Goal: Task Accomplishment & Management: Use online tool/utility

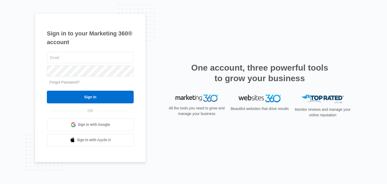
click at [70, 122] on link "Sign in with Google" at bounding box center [90, 125] width 87 height 13
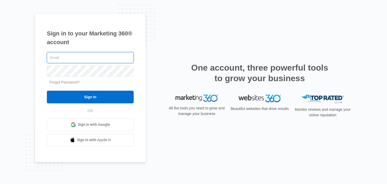
type input "[PERSON_NAME][EMAIL_ADDRESS][PERSON_NAME][DOMAIN_NAME]"
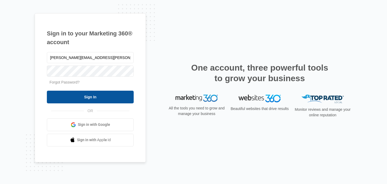
click at [73, 99] on input "Sign In" at bounding box center [90, 97] width 87 height 13
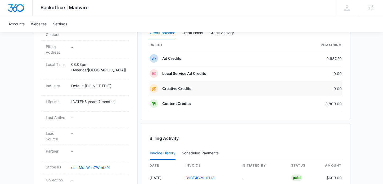
scroll to position [194, 0]
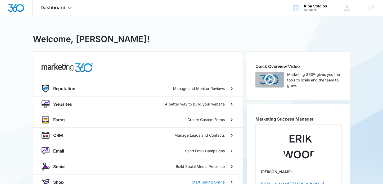
click at [56, 4] on div "Dashboard Apps Reputation Websites Forms CRM Email Social Shop Scheduling Payme…" at bounding box center [57, 8] width 48 height 16
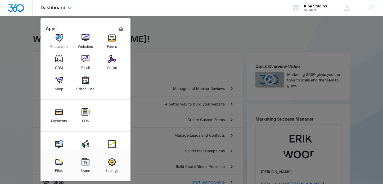
scroll to position [22, 0]
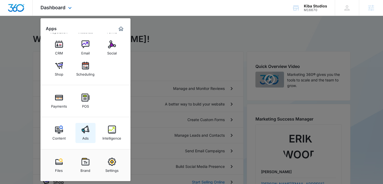
click at [81, 132] on link "Ads" at bounding box center [85, 133] width 20 height 20
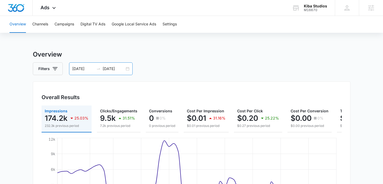
click at [107, 69] on input "[DATE]" at bounding box center [114, 69] width 22 height 6
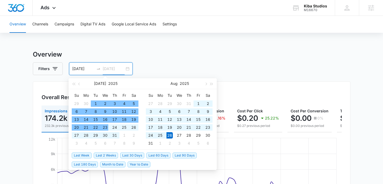
type input "[DATE]"
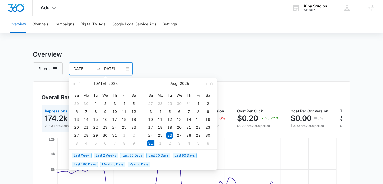
click at [107, 155] on span "Last 2 Weeks" at bounding box center [106, 156] width 24 height 6
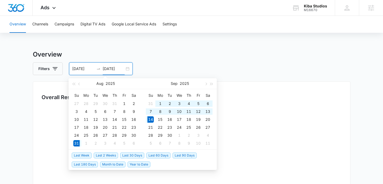
type input "[DATE]"
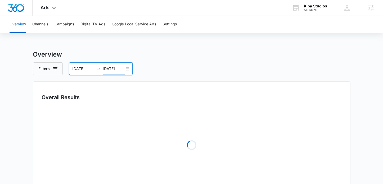
click at [235, 61] on div "Overview Filters [DATE] [DATE] Overall Results Loading Loading Loading Loading …" at bounding box center [192, 171] width 318 height 243
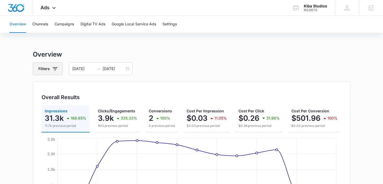
click at [48, 69] on button "Filters" at bounding box center [48, 68] width 30 height 13
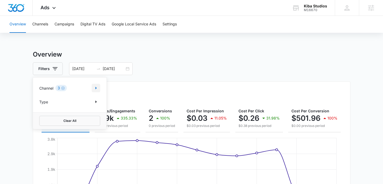
click at [96, 89] on icon "Show Channel filters" at bounding box center [96, 88] width 1 height 3
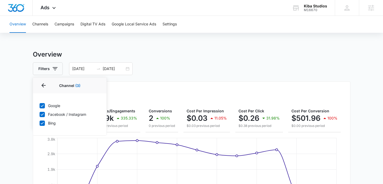
click at [165, 69] on div "Filters Channel 3 Channel (3) Google Facebook / Instagram Bing Type Clear All […" at bounding box center [192, 68] width 318 height 13
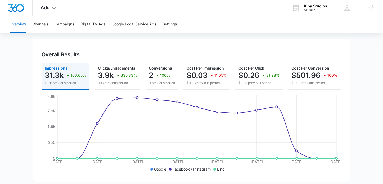
scroll to position [55, 0]
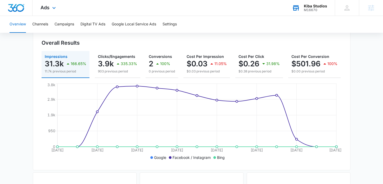
click at [317, 5] on div "Kiba Studios" at bounding box center [315, 6] width 23 height 4
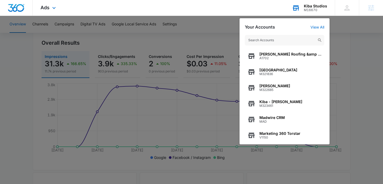
click at [270, 42] on input "text" at bounding box center [284, 40] width 79 height 11
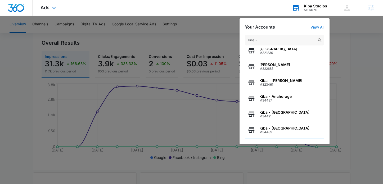
scroll to position [35, 0]
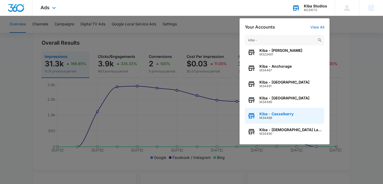
type input "kiba -"
click at [276, 111] on div "Kiba - Casselberry M34488" at bounding box center [284, 116] width 79 height 16
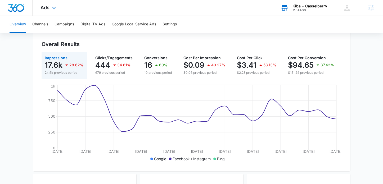
scroll to position [0, 0]
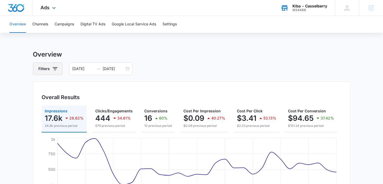
click at [51, 66] on button "Filters" at bounding box center [48, 68] width 30 height 13
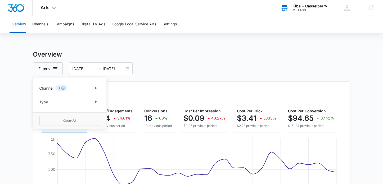
click at [234, 57] on h3 "Overview" at bounding box center [192, 55] width 318 height 10
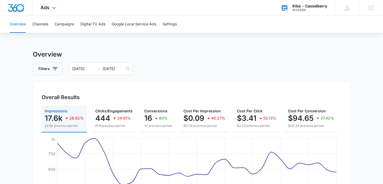
click at [309, 7] on div "Kiba - Casselberry" at bounding box center [309, 6] width 35 height 4
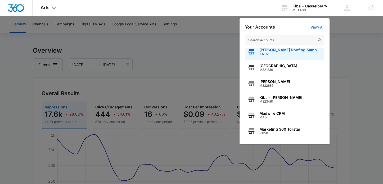
scroll to position [8, 0]
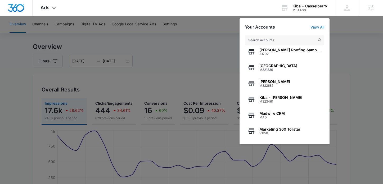
click at [266, 42] on input "text" at bounding box center [284, 40] width 79 height 11
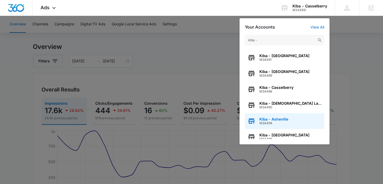
scroll to position [68, 0]
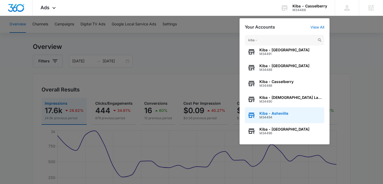
type input "kiba -"
click at [277, 116] on span "M34494" at bounding box center [273, 118] width 29 height 4
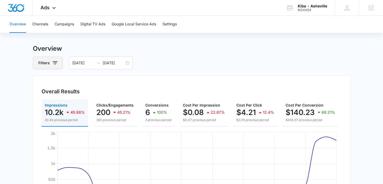
scroll to position [6, 0]
click at [48, 64] on button "Filters" at bounding box center [48, 63] width 30 height 13
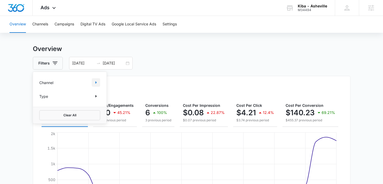
click at [93, 85] on icon "Show Channel filters" at bounding box center [96, 82] width 6 height 6
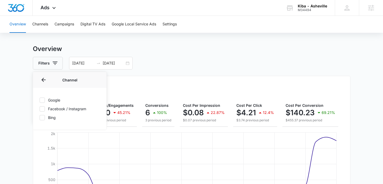
click at [51, 101] on label "Google" at bounding box center [69, 100] width 61 height 6
click at [40, 100] on input "Google" at bounding box center [39, 100] width 0 height 0
checkbox input "true"
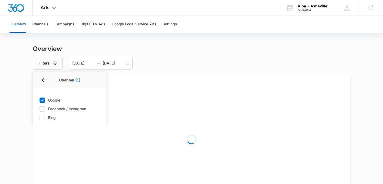
click at [46, 109] on label "Facebook / Instagram" at bounding box center [69, 109] width 61 height 6
click at [40, 109] on input "Facebook / Instagram" at bounding box center [39, 109] width 0 height 0
checkbox input "true"
click at [42, 121] on div "Google Facebook / Instagram Bing" at bounding box center [70, 109] width 74 height 42
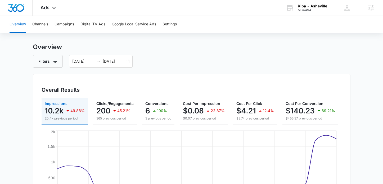
scroll to position [0, 0]
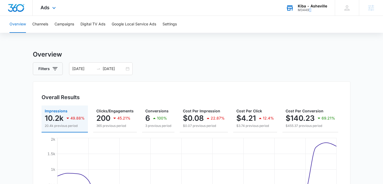
click at [310, 10] on div "M34494" at bounding box center [312, 10] width 29 height 4
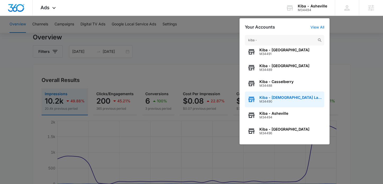
scroll to position [43, 0]
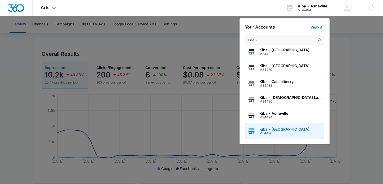
type input "kiba -"
click at [279, 129] on span "Kiba - [GEOGRAPHIC_DATA]" at bounding box center [284, 129] width 50 height 4
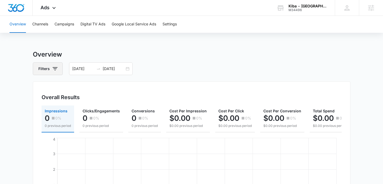
click at [57, 69] on icon "button" at bounding box center [55, 69] width 6 height 6
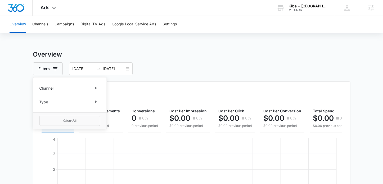
click at [55, 87] on div "Channel" at bounding box center [69, 88] width 61 height 8
click at [95, 89] on icon "Show Channel filters" at bounding box center [96, 88] width 6 height 6
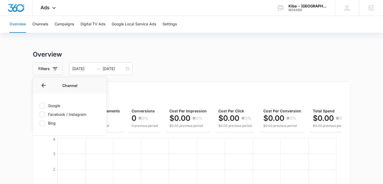
click at [51, 105] on label "Google" at bounding box center [69, 106] width 61 height 6
click at [40, 106] on input "Google" at bounding box center [39, 106] width 0 height 0
checkbox input "true"
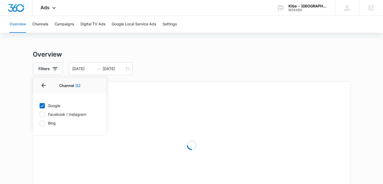
click at [53, 112] on label "Facebook / Instagram" at bounding box center [69, 115] width 61 height 6
click at [40, 114] on input "Facebook / Instagram" at bounding box center [39, 114] width 0 height 0
checkbox input "true"
drag, startPoint x: 51, startPoint y: 124, endPoint x: 93, endPoint y: 103, distance: 47.6
click at [51, 124] on label "Bing" at bounding box center [69, 123] width 61 height 6
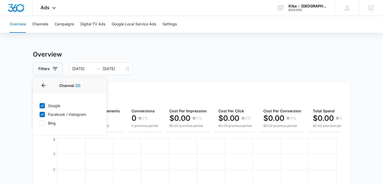
click at [180, 73] on div "Filters Channel 2 Channel (2) Google Facebook / Instagram Bing Type Clear All […" at bounding box center [192, 68] width 318 height 13
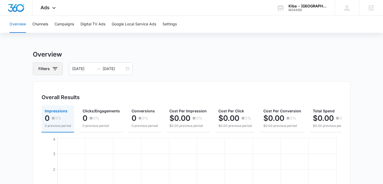
click at [55, 68] on icon "button" at bounding box center [55, 69] width 6 height 6
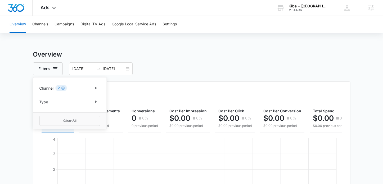
click at [49, 88] on p "Channel" at bounding box center [46, 88] width 14 height 6
click at [97, 91] on icon "Show Channel filters" at bounding box center [96, 88] width 6 height 6
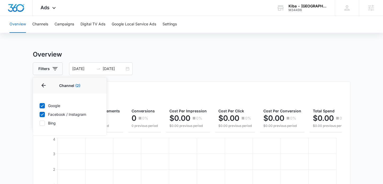
click at [40, 122] on icon at bounding box center [42, 123] width 5 height 5
click at [40, 123] on input "Bing" at bounding box center [39, 123] width 0 height 0
checkbox input "true"
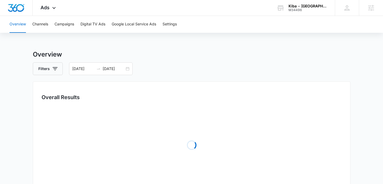
click at [179, 79] on div "Overview Filters [DATE] [DATE] Overall Results Loading Loading Loading Loading …" at bounding box center [192, 171] width 318 height 243
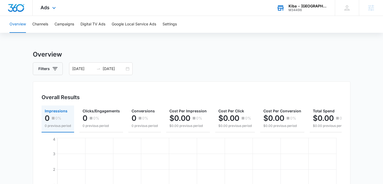
click at [313, 9] on div "M34496" at bounding box center [307, 10] width 39 height 4
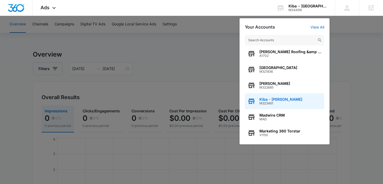
scroll to position [4, 0]
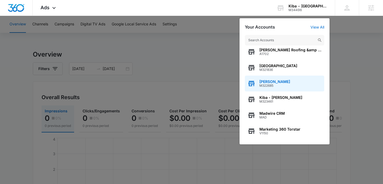
click at [273, 87] on span "M322685" at bounding box center [274, 86] width 31 height 4
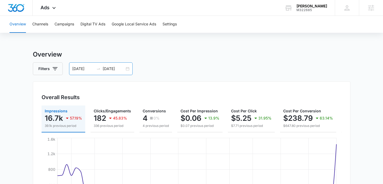
click at [106, 69] on input "[DATE]" at bounding box center [114, 69] width 22 height 6
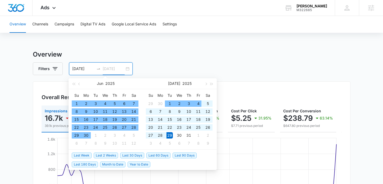
type input "[DATE]"
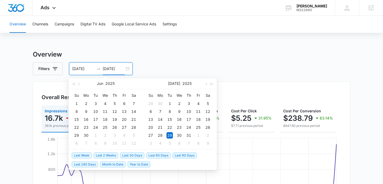
click at [108, 155] on span "Last 2 Weeks" at bounding box center [106, 156] width 24 height 6
type input "[DATE]"
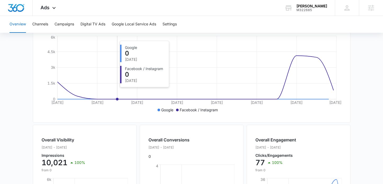
scroll to position [16, 0]
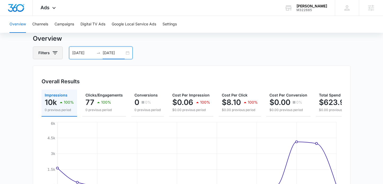
click at [39, 55] on button "Filters" at bounding box center [48, 53] width 30 height 13
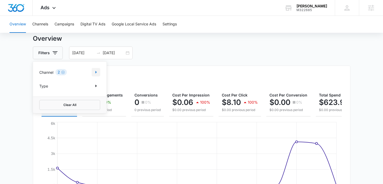
click at [93, 73] on icon "Show Channel filters" at bounding box center [96, 72] width 6 height 6
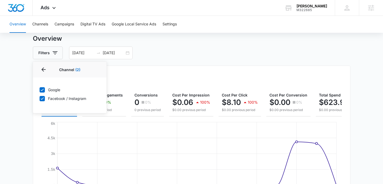
drag, startPoint x: 192, startPoint y: 59, endPoint x: 194, endPoint y: 65, distance: 5.9
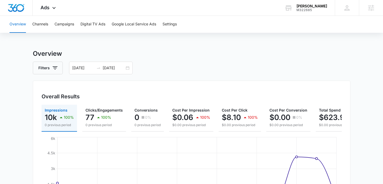
scroll to position [0, 0]
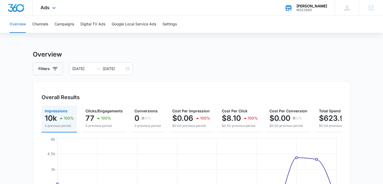
click at [304, 13] on div "Kiba - [PERSON_NAME] M322685 Your Accounts View All" at bounding box center [306, 8] width 58 height 16
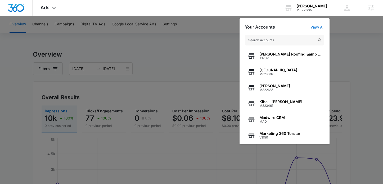
click at [269, 38] on input "text" at bounding box center [284, 40] width 79 height 11
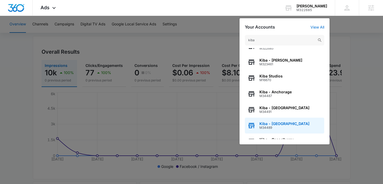
scroll to position [26, 0]
type input "kiba"
click at [271, 127] on span "M34489" at bounding box center [284, 128] width 50 height 4
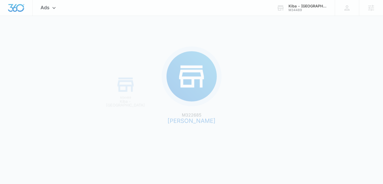
scroll to position [0, 0]
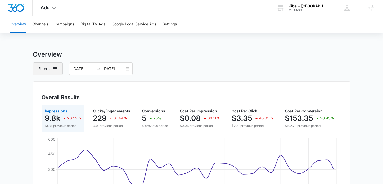
click at [49, 70] on button "Filters" at bounding box center [48, 68] width 30 height 13
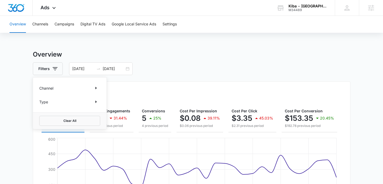
drag, startPoint x: 61, startPoint y: 89, endPoint x: 71, endPoint y: 90, distance: 9.8
click at [61, 90] on div "Channel" at bounding box center [69, 88] width 61 height 8
click at [96, 89] on icon "Show Channel filters" at bounding box center [96, 88] width 6 height 6
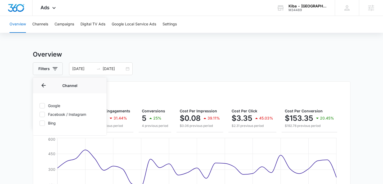
click at [47, 104] on label "Google" at bounding box center [69, 106] width 61 height 6
click at [40, 106] on input "Google" at bounding box center [39, 106] width 0 height 0
checkbox input "true"
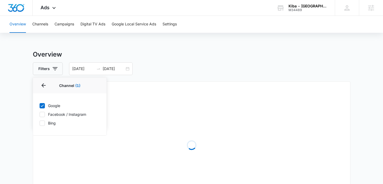
click at [45, 113] on label "Facebook / Instagram" at bounding box center [69, 115] width 61 height 6
click at [40, 114] on input "Facebook / Instagram" at bounding box center [39, 114] width 0 height 0
checkbox input "true"
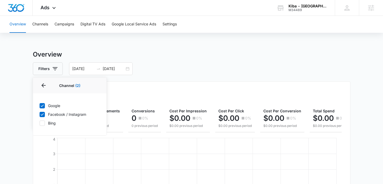
click at [43, 121] on div "Google Facebook / Instagram Bing" at bounding box center [70, 114] width 74 height 42
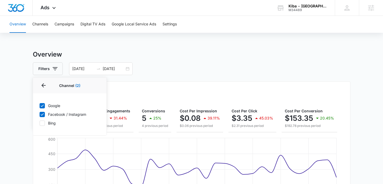
click at [40, 123] on div "Google Facebook / Instagram Bing" at bounding box center [70, 114] width 74 height 42
drag, startPoint x: 45, startPoint y: 125, endPoint x: 54, endPoint y: 120, distance: 9.7
click at [46, 125] on label "Bing" at bounding box center [69, 123] width 61 height 6
click at [40, 123] on input "Bing" at bounding box center [39, 123] width 0 height 0
checkbox input "true"
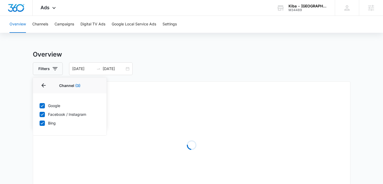
click at [160, 63] on div "Filters Channel 3 Channel (3) Google Facebook / Instagram Bing Type Clear All […" at bounding box center [192, 68] width 318 height 13
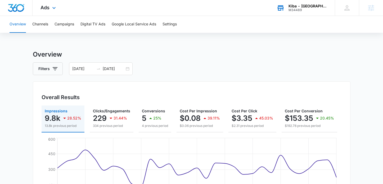
click at [314, 9] on div "M34489" at bounding box center [307, 10] width 39 height 4
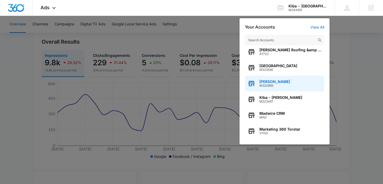
scroll to position [69, 0]
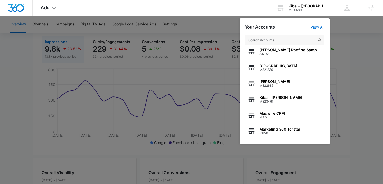
click at [276, 42] on input "text" at bounding box center [284, 40] width 79 height 11
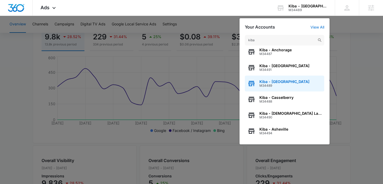
scroll to position [109, 0]
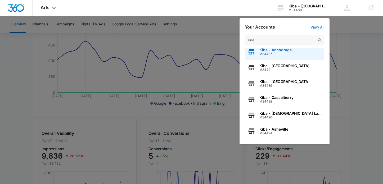
type input "kiba"
click at [282, 51] on span "Kiba - Anchorage" at bounding box center [275, 50] width 32 height 4
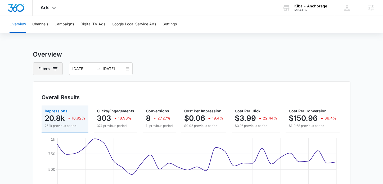
drag, startPoint x: 44, startPoint y: 66, endPoint x: 58, endPoint y: 73, distance: 15.9
click at [44, 66] on button "Filters" at bounding box center [48, 68] width 30 height 13
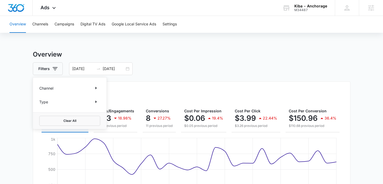
click at [53, 89] on p "Channel" at bounding box center [46, 88] width 14 height 6
click at [98, 87] on icon "Show Channel filters" at bounding box center [96, 88] width 6 height 6
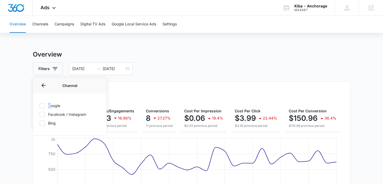
click at [51, 106] on label "Google" at bounding box center [69, 106] width 61 height 6
click at [52, 111] on div "Google Facebook / Instagram Bing" at bounding box center [70, 114] width 74 height 42
click at [54, 105] on label "Google" at bounding box center [69, 106] width 61 height 6
click at [40, 106] on input "Google" at bounding box center [39, 106] width 0 height 0
checkbox input "true"
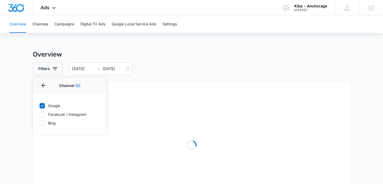
click at [53, 113] on label "Facebook / Instagram" at bounding box center [69, 115] width 61 height 6
click at [40, 114] on input "Facebook / Instagram" at bounding box center [39, 114] width 0 height 0
checkbox input "true"
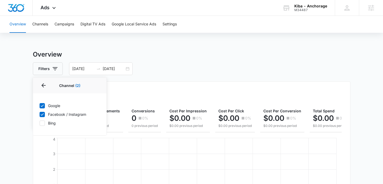
click at [49, 122] on label "Bing" at bounding box center [69, 123] width 61 height 6
click at [40, 123] on input "Bing" at bounding box center [39, 123] width 0 height 0
checkbox input "true"
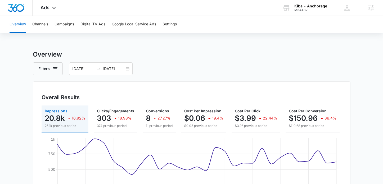
click at [192, 65] on div "Filters [DATE] [DATE]" at bounding box center [192, 68] width 318 height 13
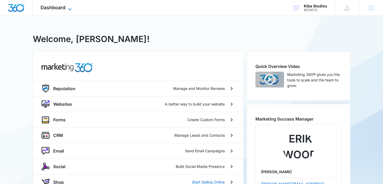
click at [72, 8] on icon at bounding box center [70, 9] width 6 height 6
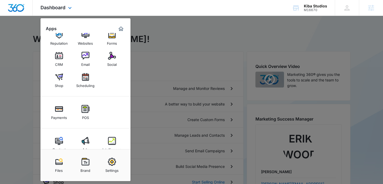
scroll to position [22, 0]
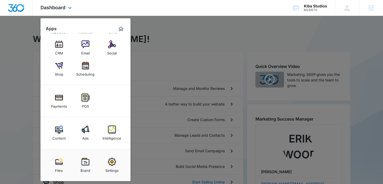
click at [84, 116] on div "Payments POS" at bounding box center [85, 101] width 90 height 32
click at [88, 131] on img at bounding box center [86, 130] width 8 height 8
